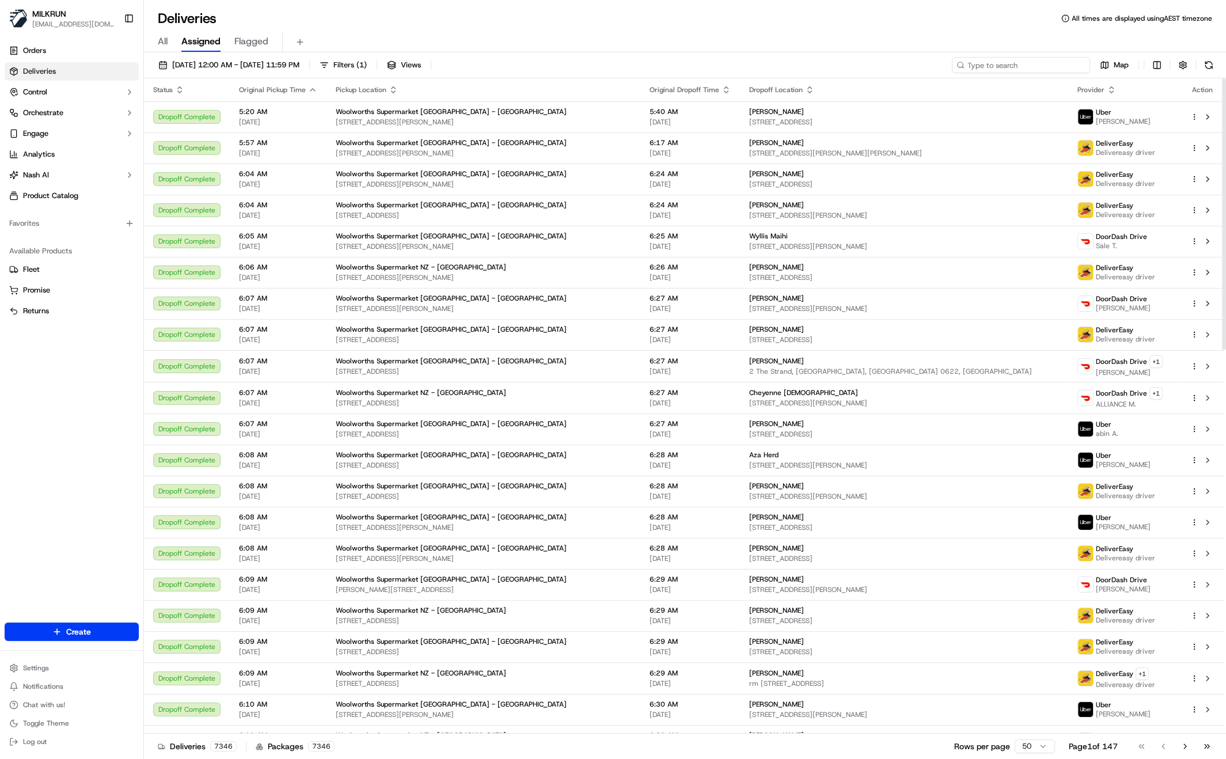
click at [1013, 57] on input at bounding box center [1021, 65] width 138 height 16
paste input "Roe Martinez-Sega"
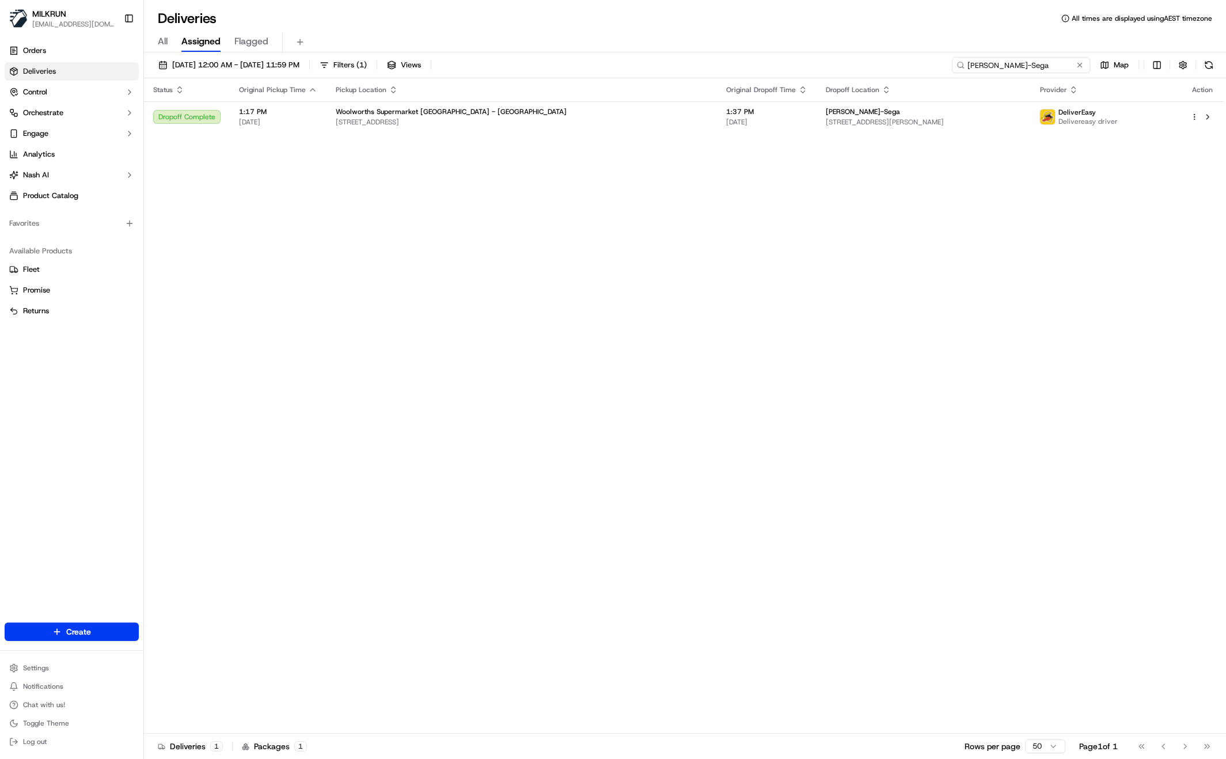
type input "Roe Martinez-Sega"
click at [680, 314] on div "Status Original Pickup Time Pickup Location Original Dropoff Time Dropoff Locat…" at bounding box center [684, 405] width 1080 height 655
click at [1068, 67] on input "Roe Martinez-Sega" at bounding box center [1021, 65] width 138 height 16
drag, startPoint x: 1052, startPoint y: 66, endPoint x: 942, endPoint y: 66, distance: 110.0
click at [942, 66] on div "22/09/2025 12:00 AM - 22/09/2025 11:59 PM Filters ( 1 ) Views Roe Martinez-Sega…" at bounding box center [685, 67] width 1082 height 21
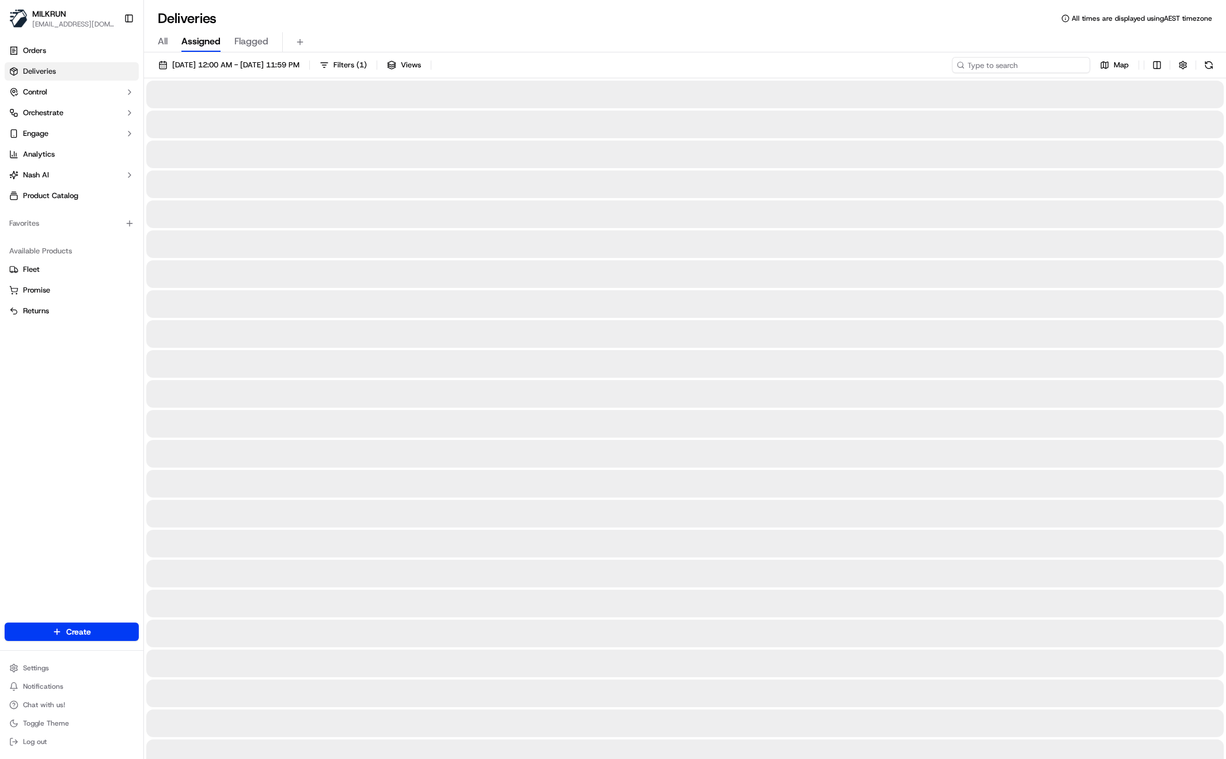
type input "Roe Martinez-Sega"
click at [164, 41] on span "All" at bounding box center [163, 42] width 10 height 14
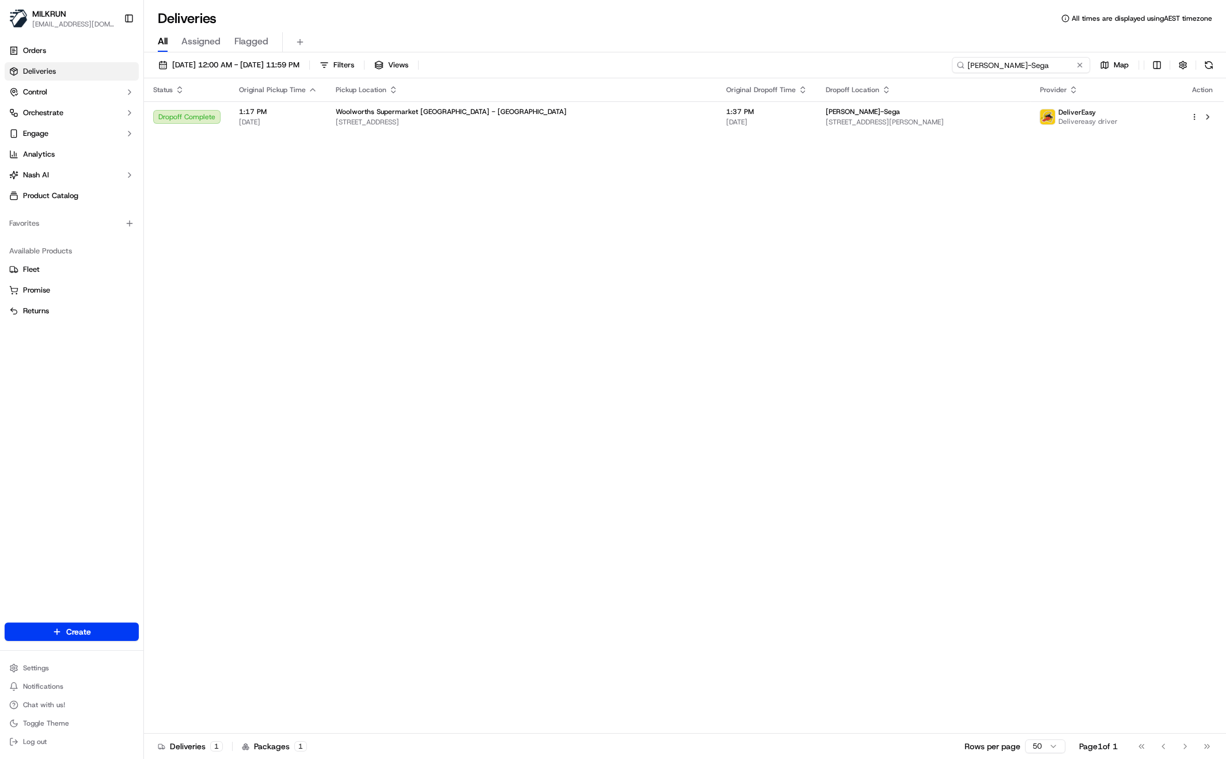
click at [1070, 63] on input "Roe Martinez-Sega" at bounding box center [1021, 65] width 138 height 16
drag, startPoint x: 970, startPoint y: 62, endPoint x: 919, endPoint y: 54, distance: 51.9
click at [919, 54] on div "22/09/2025 12:00 AM - 22/09/2025 11:59 PM Filters Views Roe Martinez-Sega Map S…" at bounding box center [685, 406] width 1082 height 709
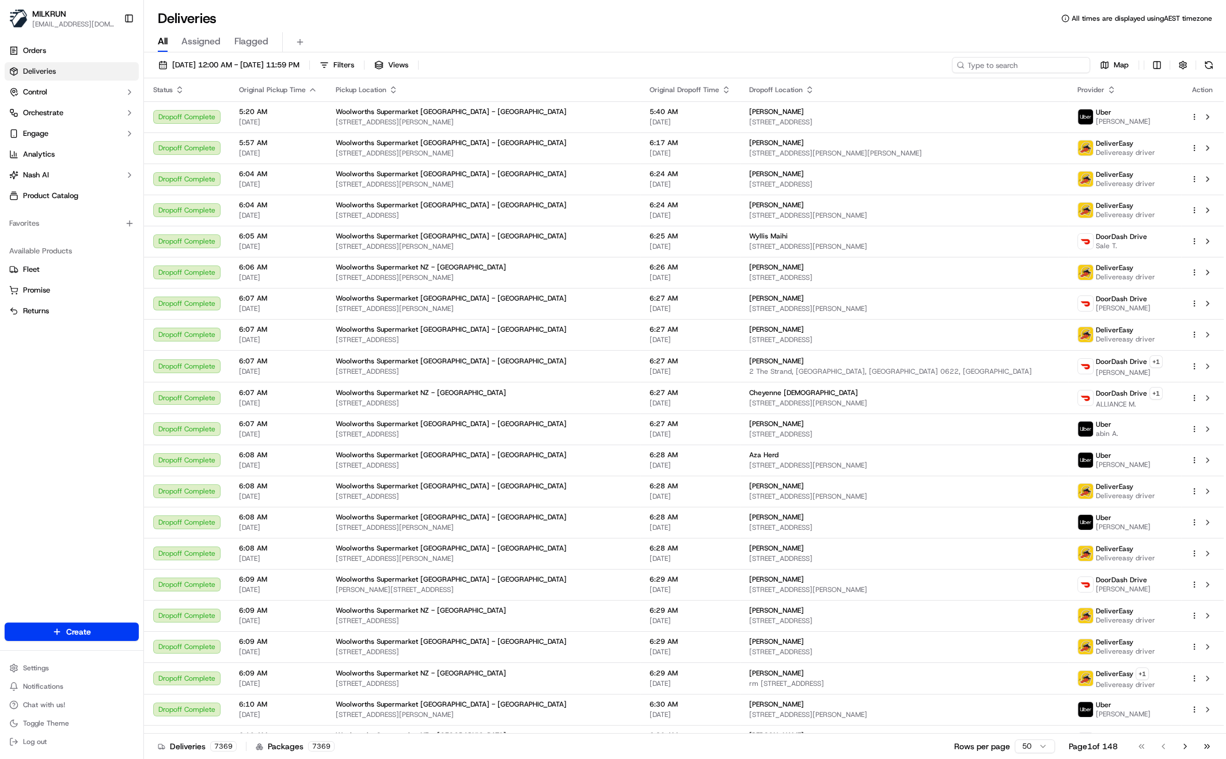
click at [1007, 66] on input at bounding box center [1021, 65] width 138 height 16
click at [1008, 58] on input at bounding box center [1021, 65] width 138 height 16
paste input "Roe Martinez-Sega"
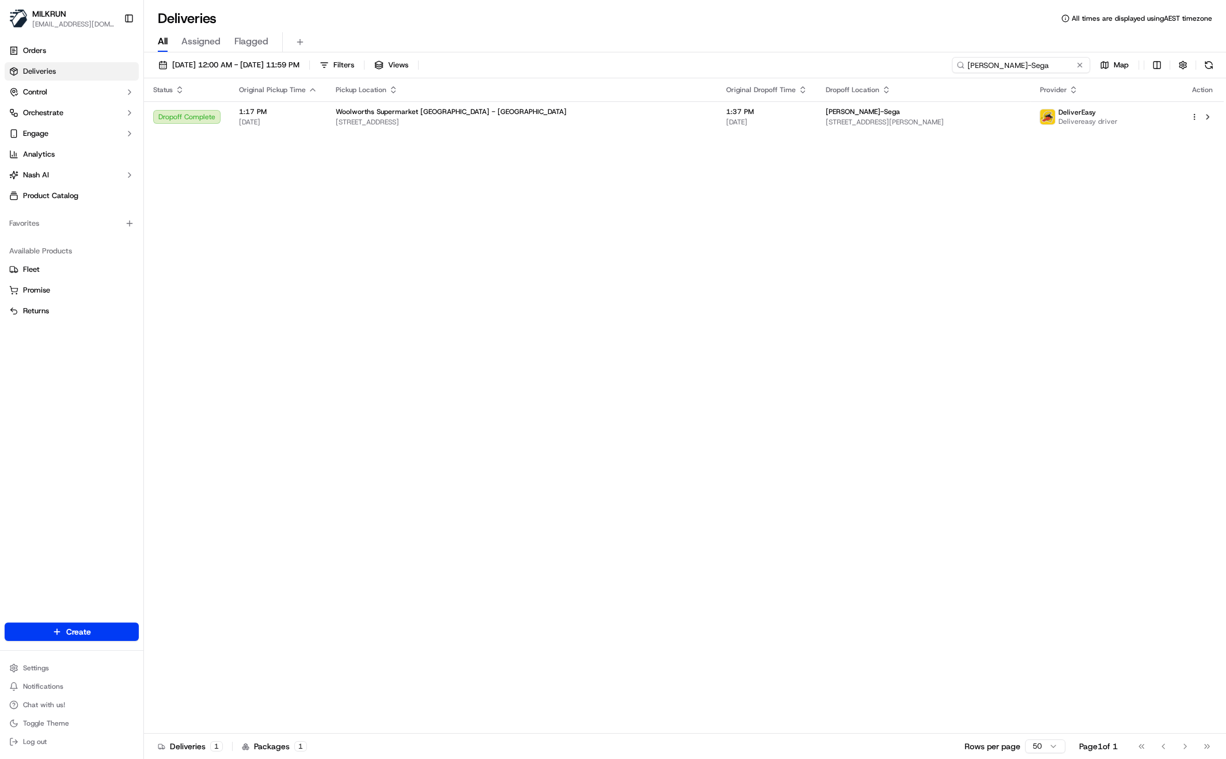
type input "Roe Martinez-Sega"
click at [472, 272] on div "Status Original Pickup Time Pickup Location Original Dropoff Time Dropoff Locat…" at bounding box center [684, 405] width 1080 height 655
click at [735, 273] on div "Status Original Pickup Time Pickup Location Original Dropoff Time Dropoff Locat…" at bounding box center [684, 405] width 1080 height 655
drag, startPoint x: 1069, startPoint y: 63, endPoint x: 929, endPoint y: 47, distance: 140.4
click at [929, 47] on div "Deliveries All times are displayed using AEST timezone All Assigned Flagged 22/…" at bounding box center [685, 379] width 1082 height 759
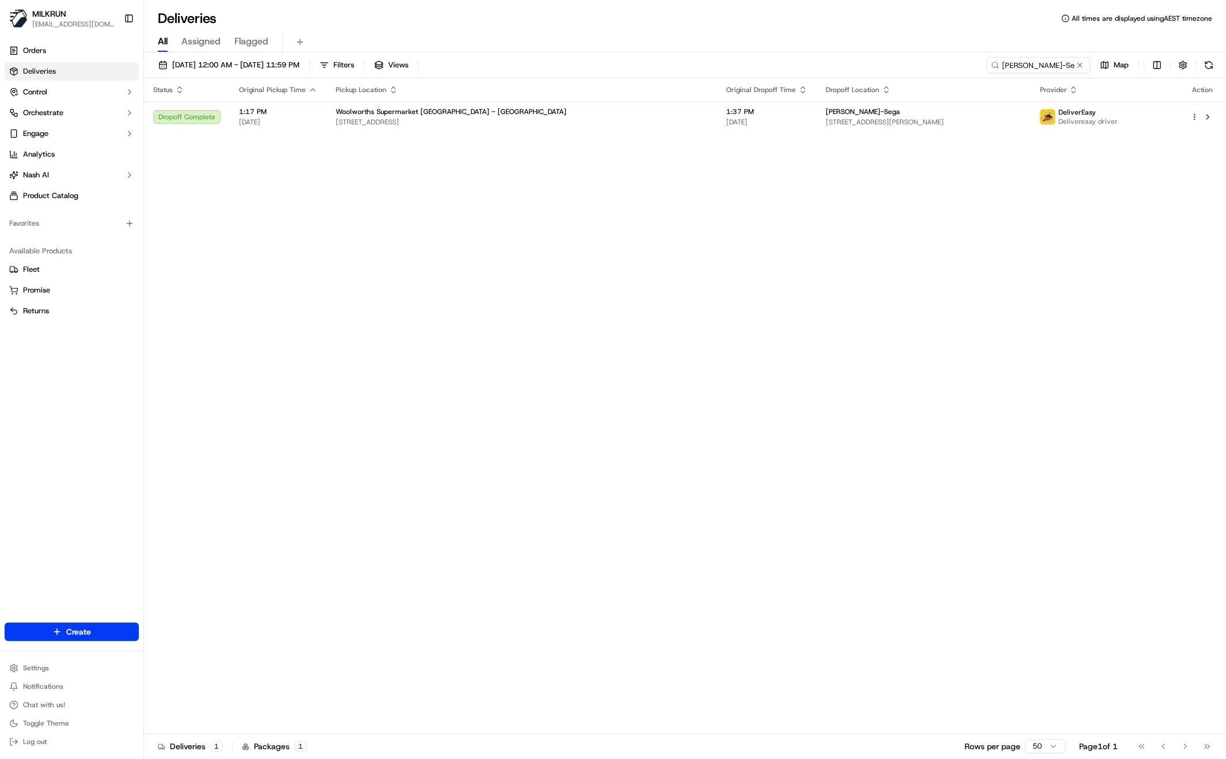
click at [914, 29] on div "All Assigned Flagged" at bounding box center [685, 40] width 1082 height 25
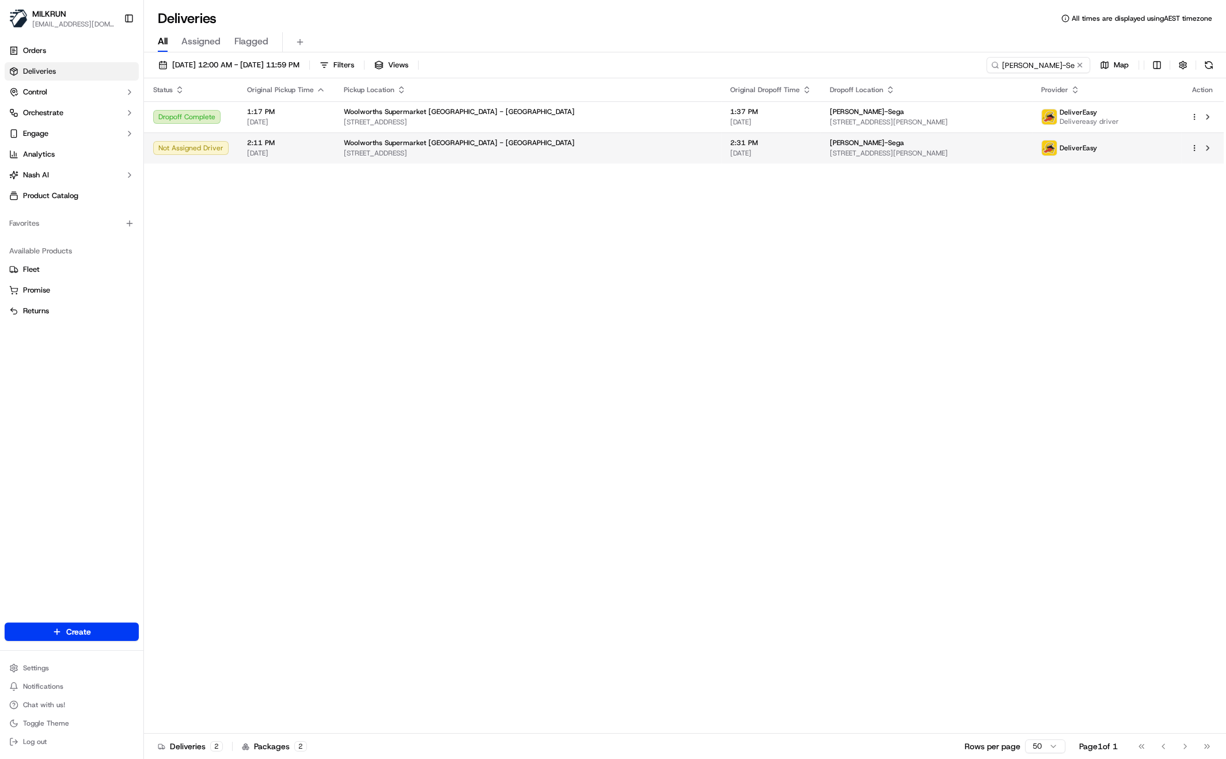
click at [418, 152] on span "Bloomfield Terrace, Lower Hutt, Wellington 5010, NZ" at bounding box center [528, 153] width 368 height 9
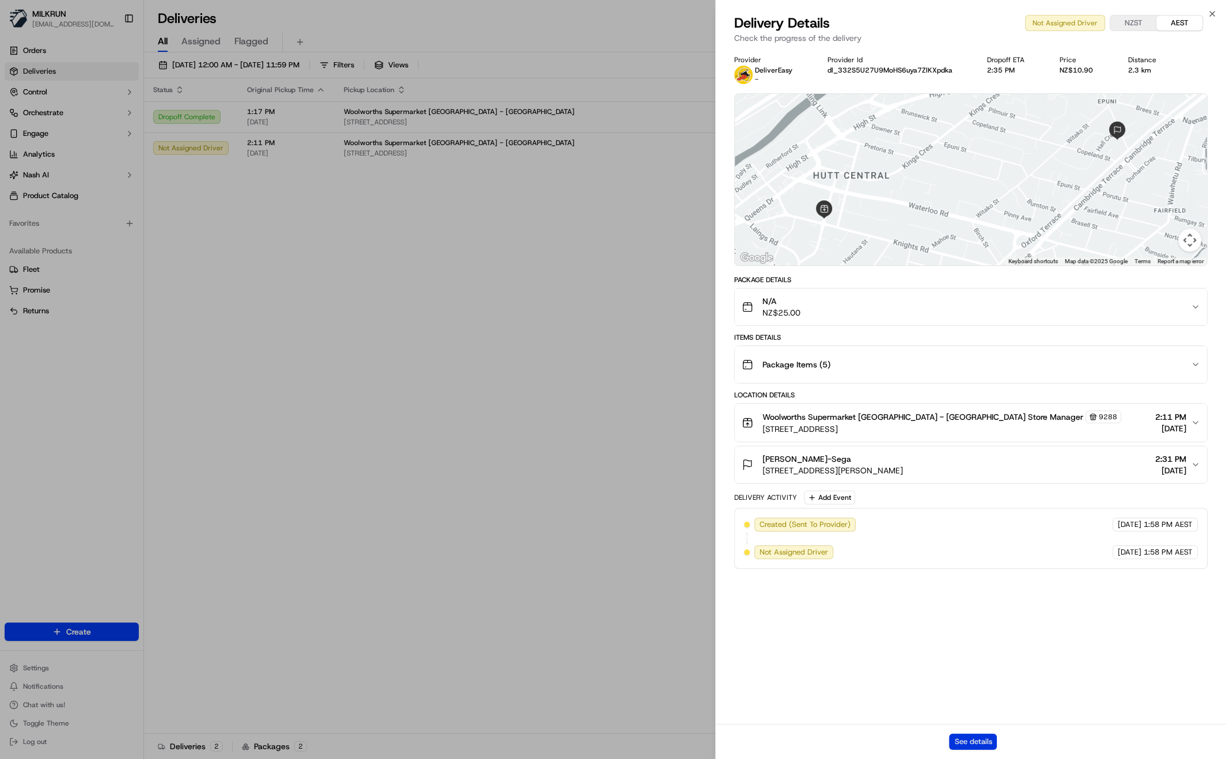
click at [962, 739] on button "See details" at bounding box center [973, 742] width 48 height 16
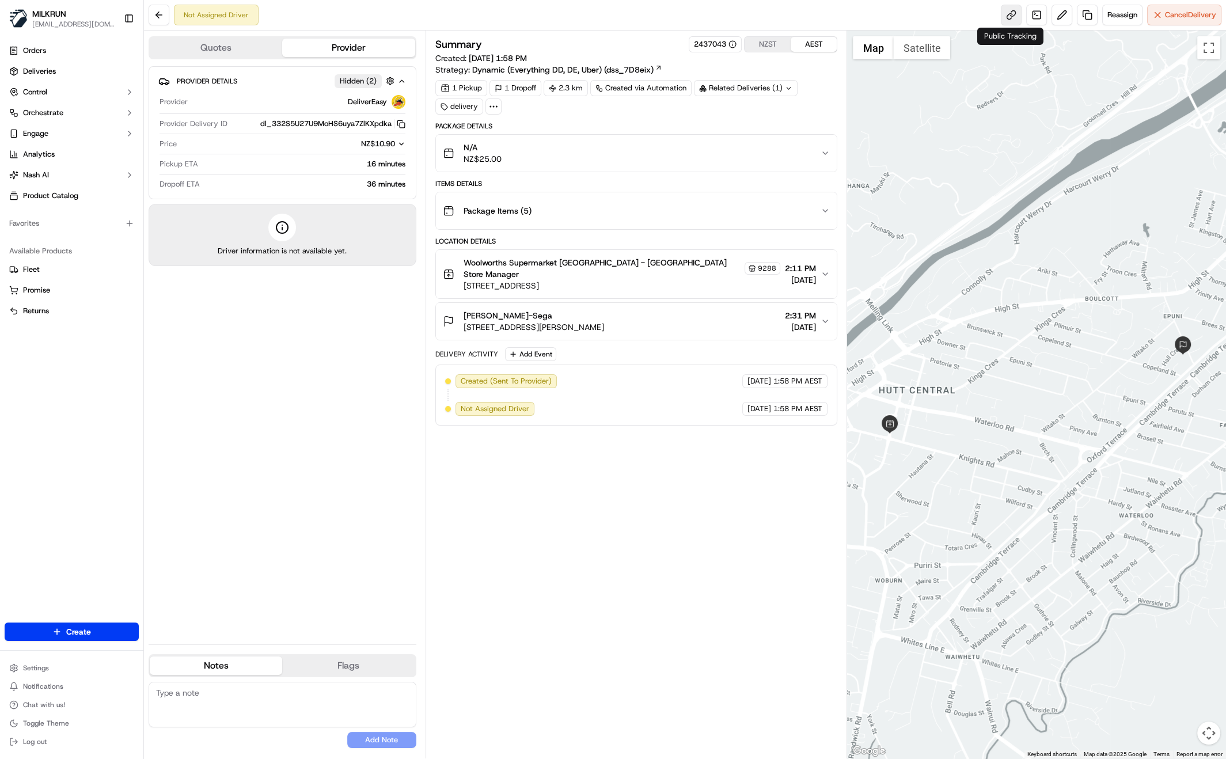
click at [1008, 13] on link at bounding box center [1011, 15] width 21 height 21
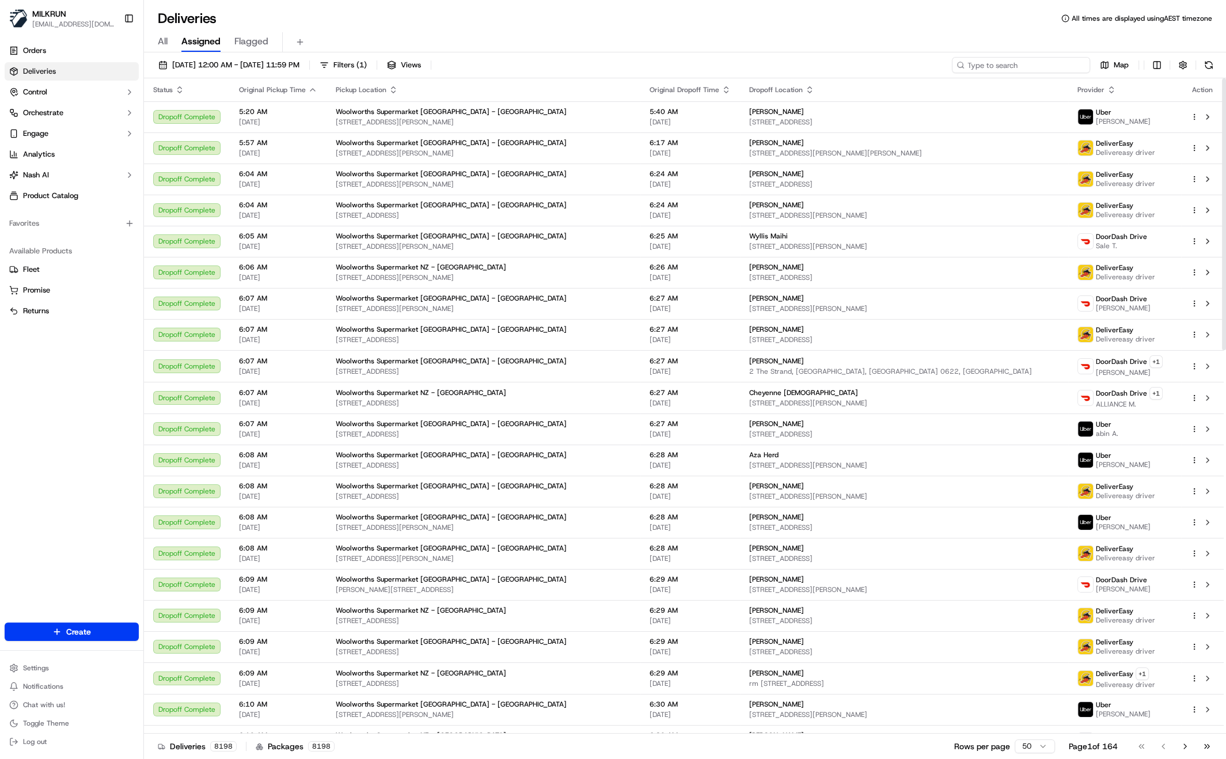
click at [1025, 69] on input at bounding box center [1021, 65] width 138 height 16
paste input "jasleen Kaur"
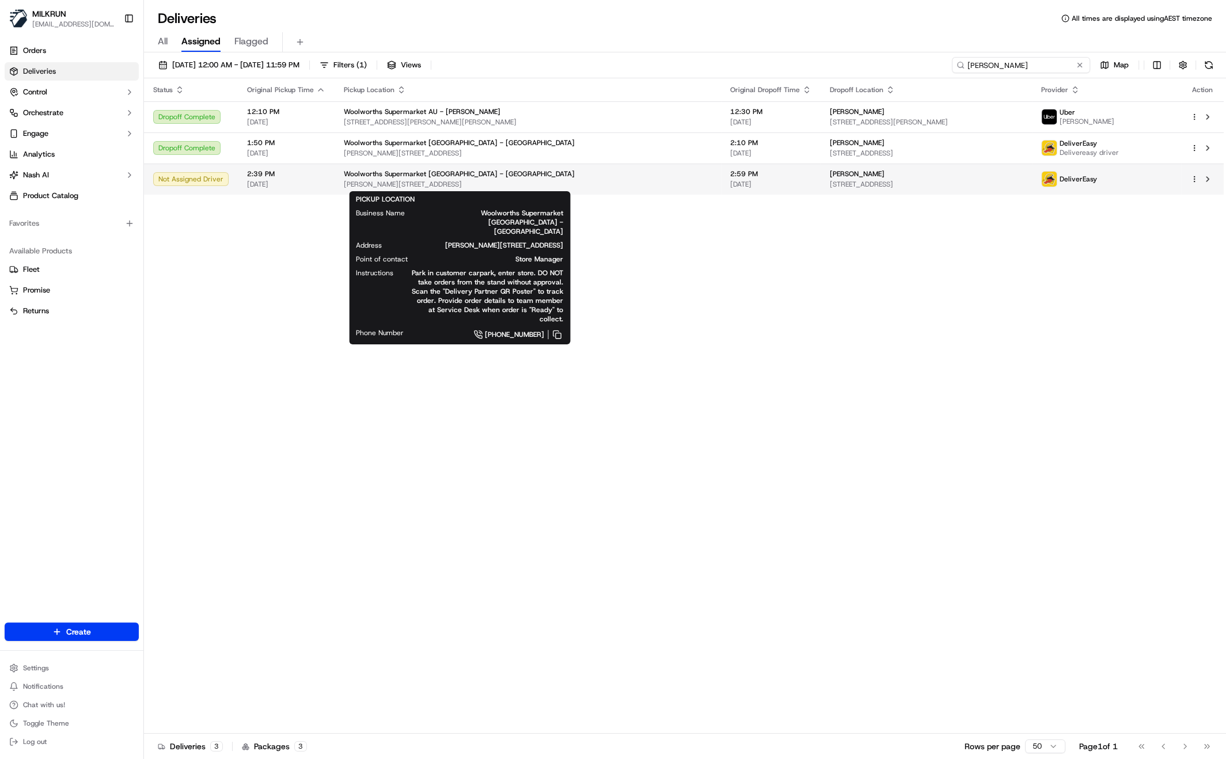
type input "jasleen Kaur"
click at [446, 179] on div "Woolworths Supermarket NZ - Johnsonville Mall Moorefield Rd, Wellington, Wellin…" at bounding box center [528, 179] width 368 height 20
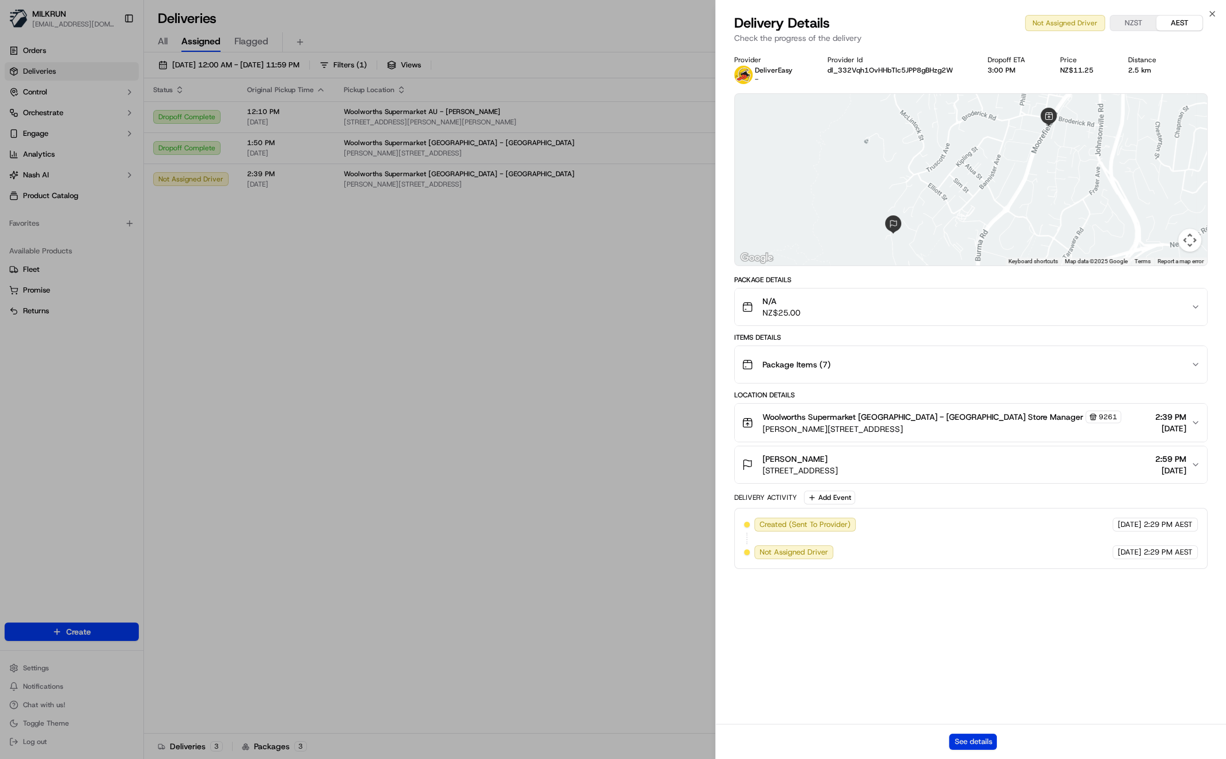
click at [959, 742] on button "See details" at bounding box center [973, 742] width 48 height 16
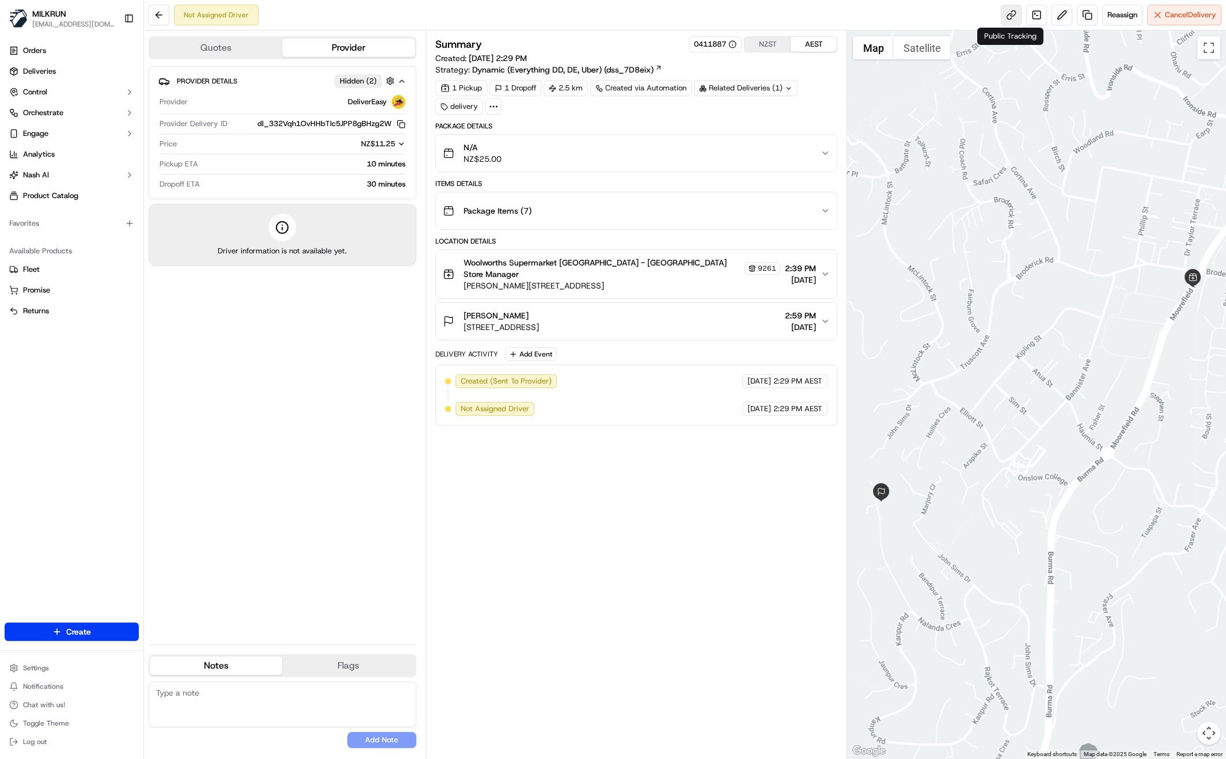
click at [1007, 13] on link at bounding box center [1011, 15] width 21 height 21
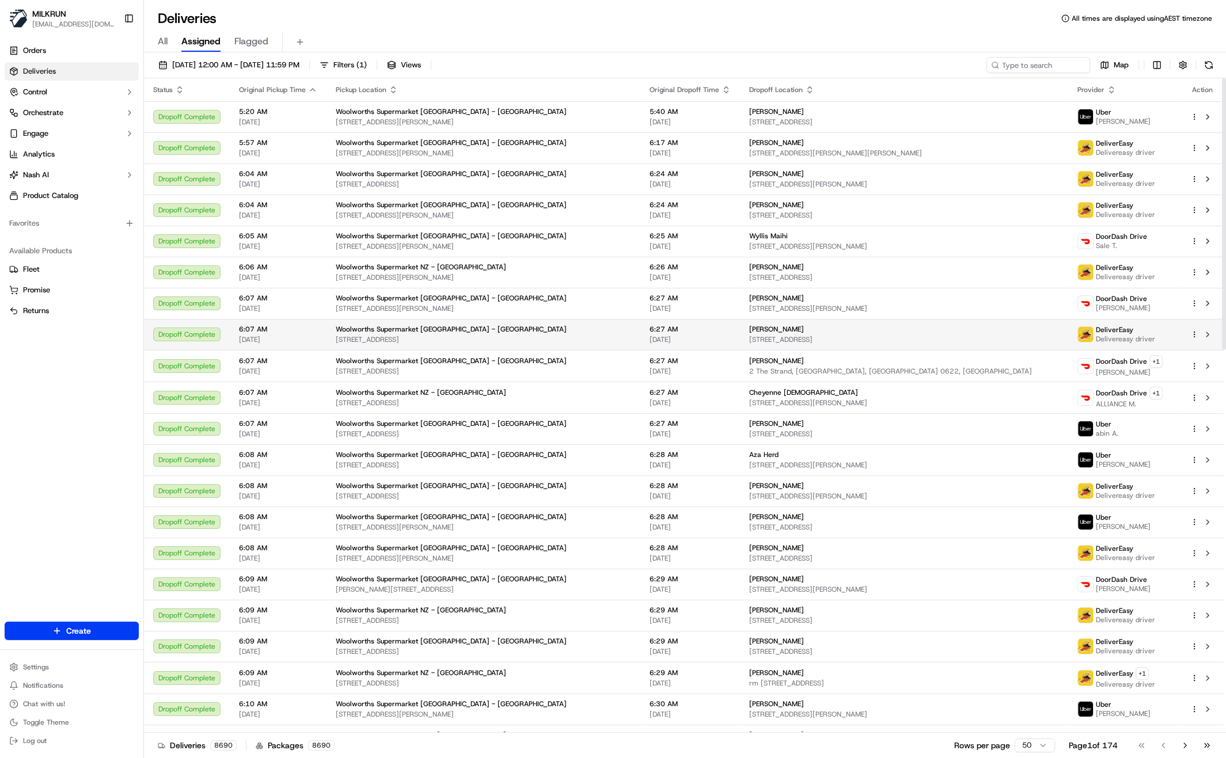
scroll to position [14, 0]
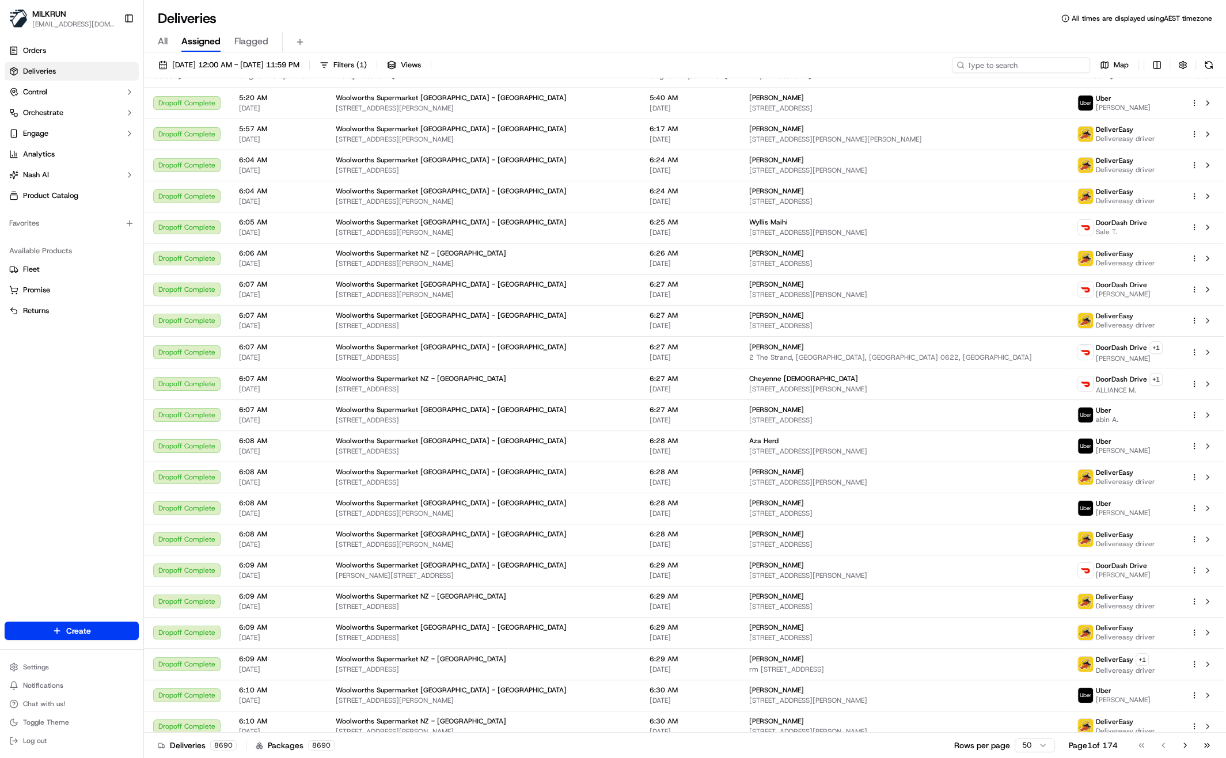
click at [1007, 64] on input at bounding box center [1021, 65] width 138 height 16
paste input "Alice Rogan"
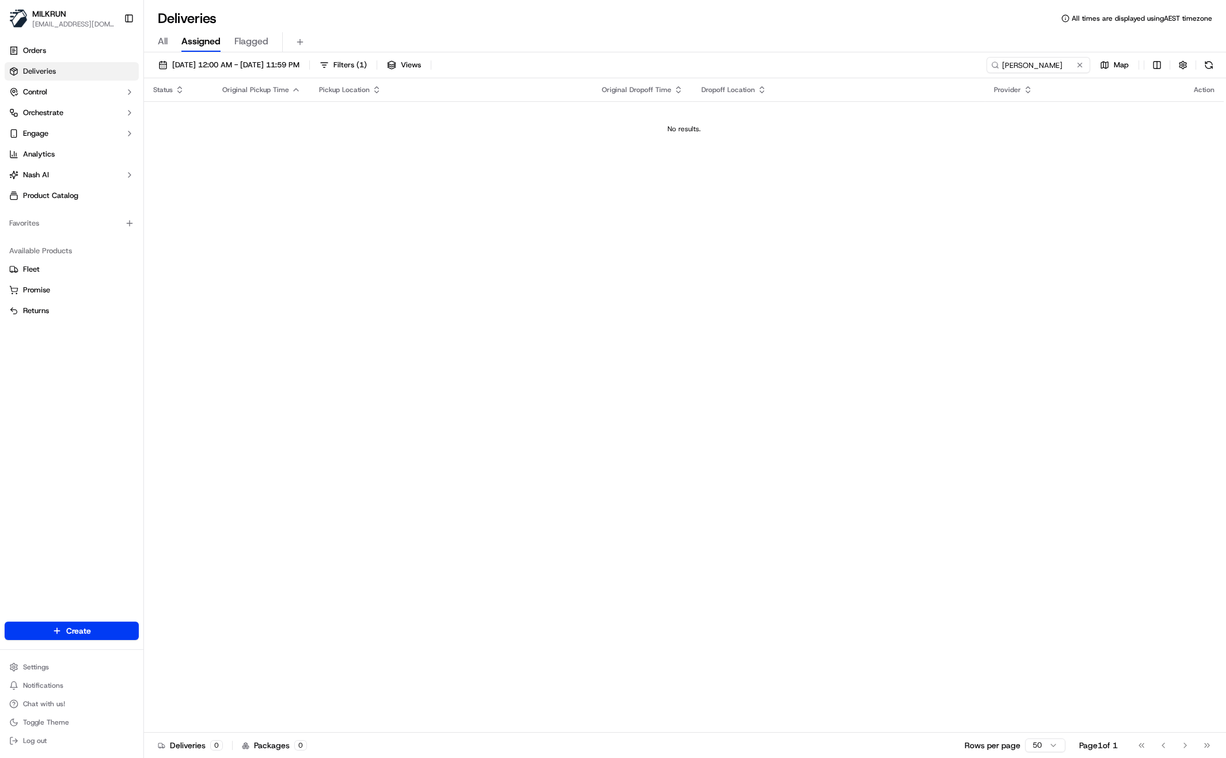
click at [164, 39] on span "All" at bounding box center [163, 42] width 10 height 14
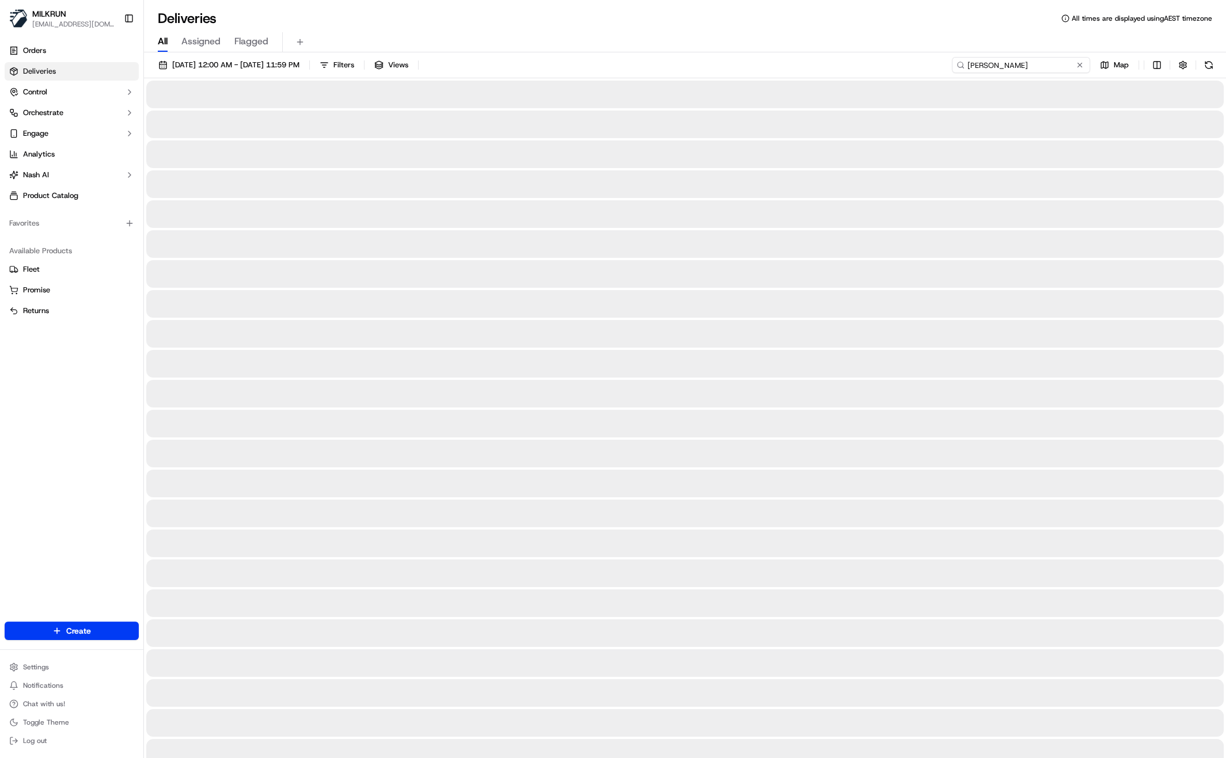
click at [1056, 63] on input "Alice Rogan" at bounding box center [1021, 65] width 138 height 16
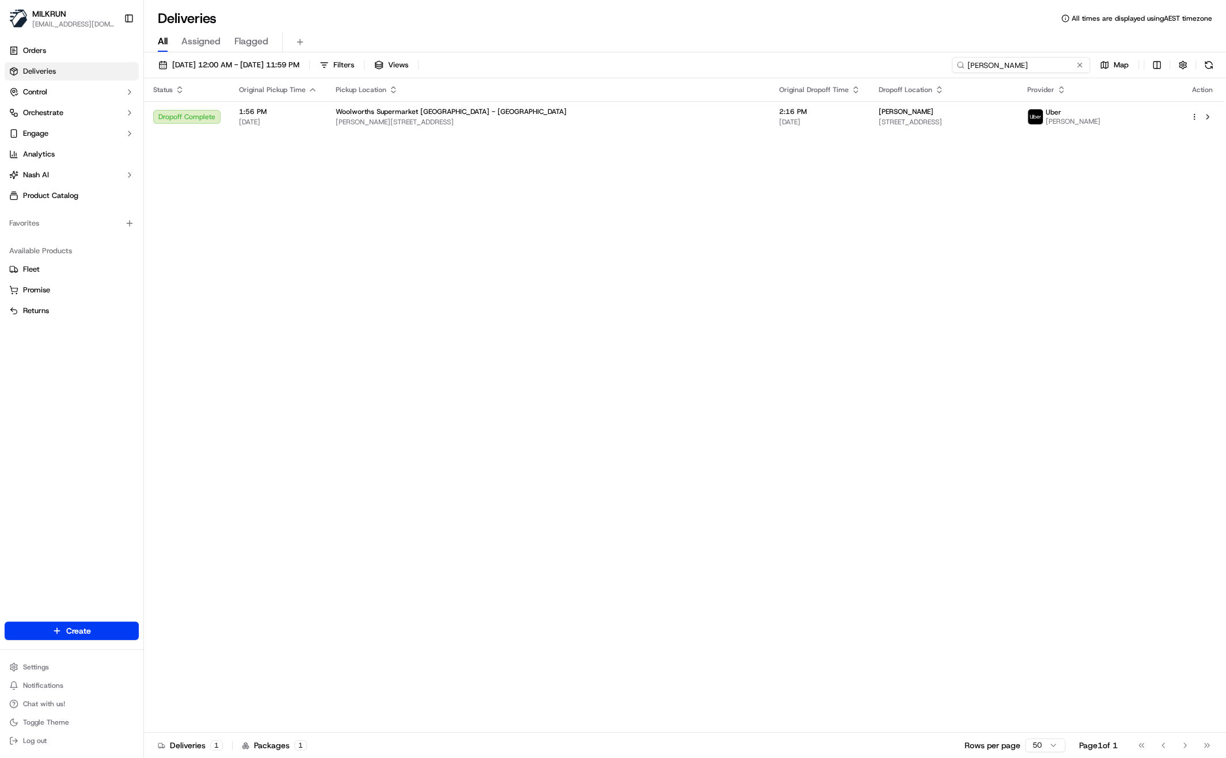
type input "[PERSON_NAME]"
click at [525, 40] on div "All Assigned Flagged" at bounding box center [685, 42] width 1082 height 20
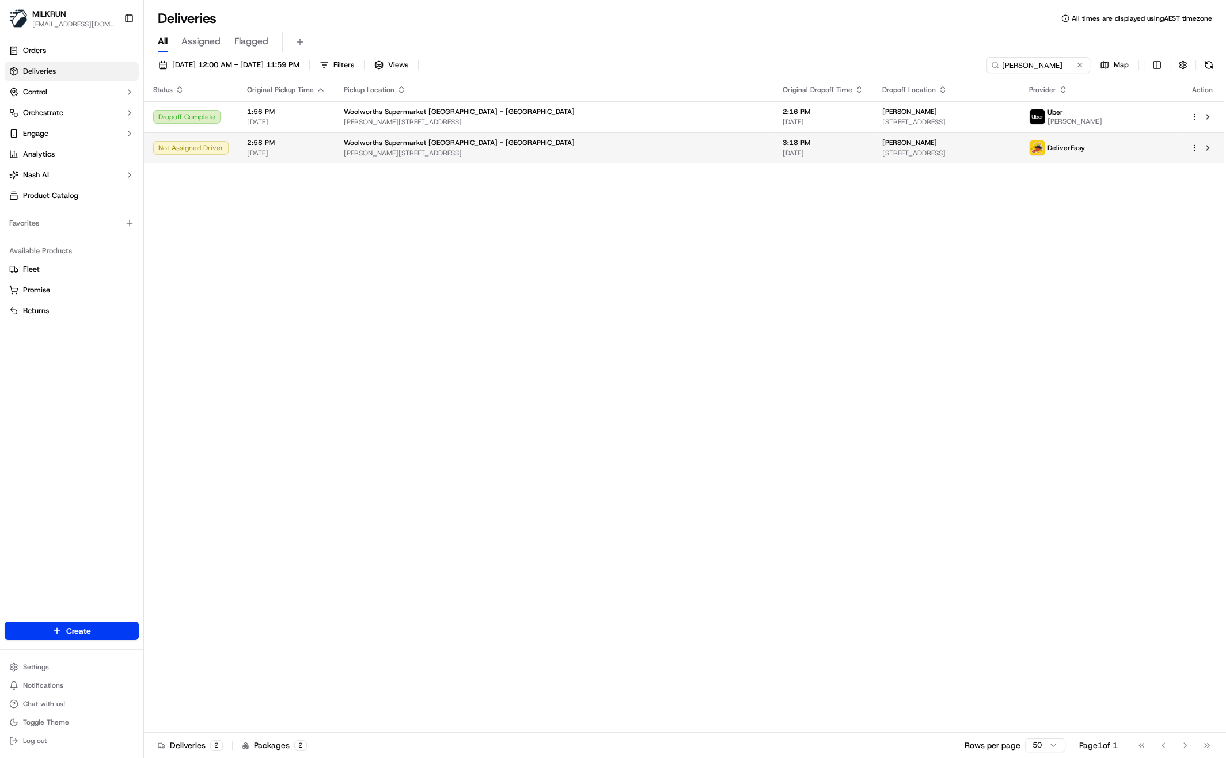
click at [544, 143] on div "Woolworths Supermarket NZ - Johnsonville Mall" at bounding box center [554, 142] width 420 height 9
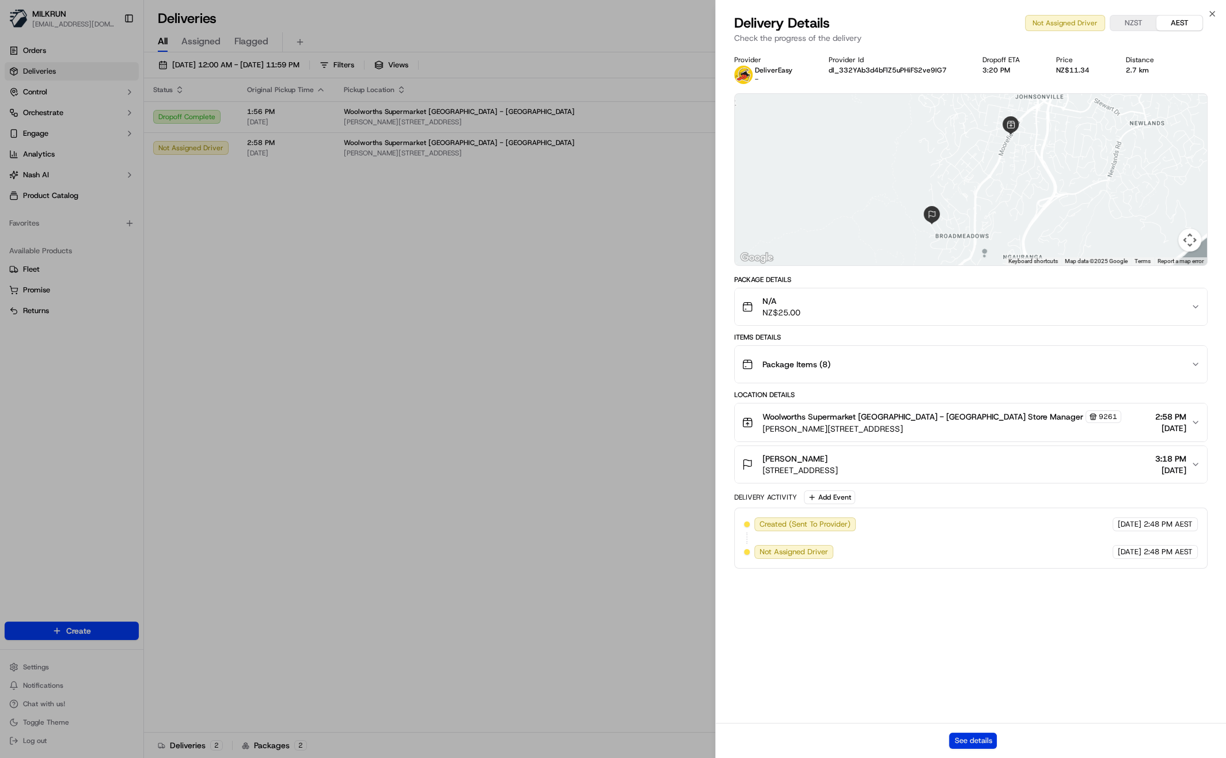
click at [985, 742] on button "See details" at bounding box center [973, 741] width 48 height 16
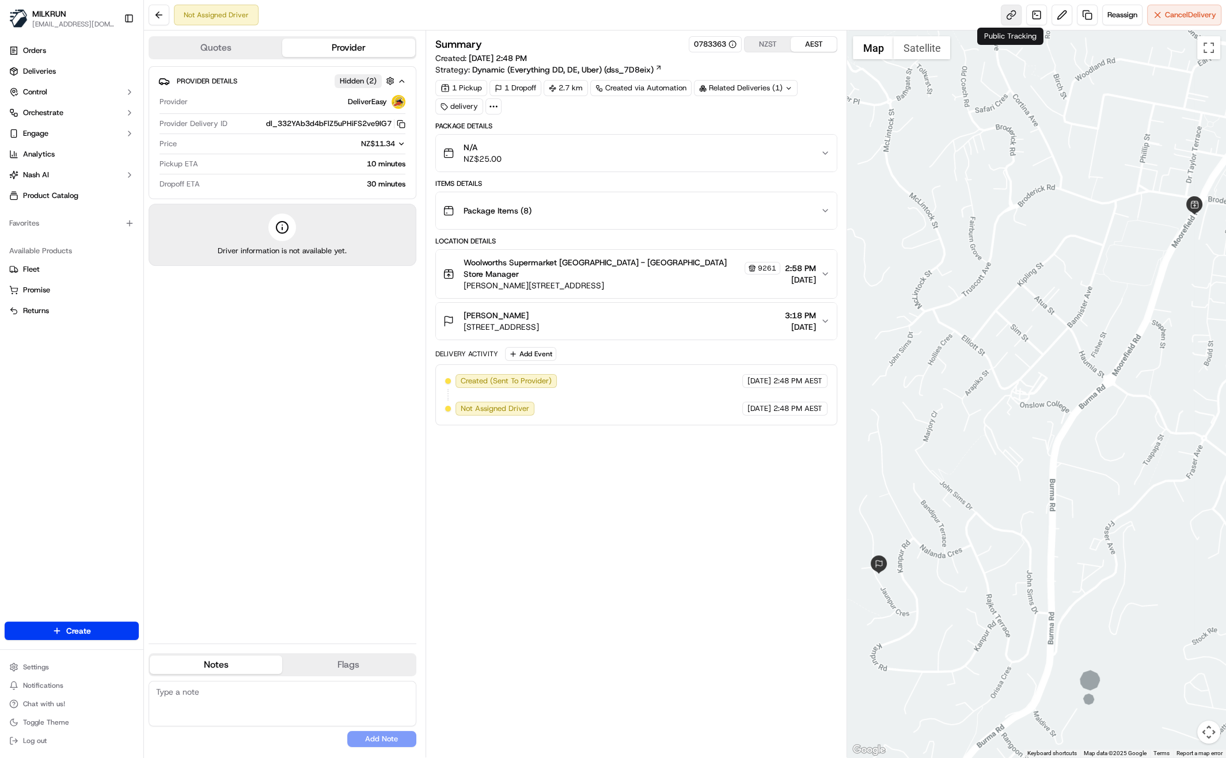
click at [1005, 17] on link at bounding box center [1011, 15] width 21 height 21
